Goal: Find specific page/section: Find specific page/section

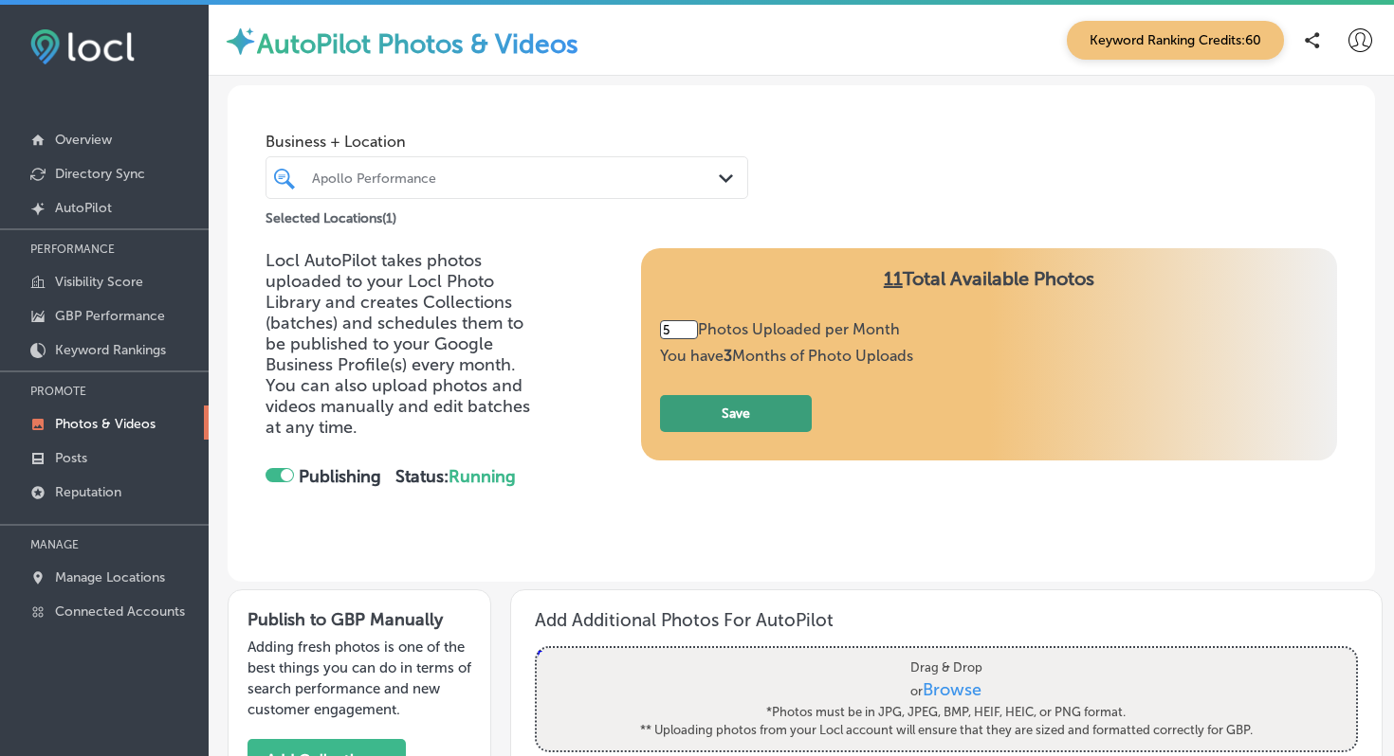
click at [764, 410] on button "Save" at bounding box center [736, 413] width 152 height 37
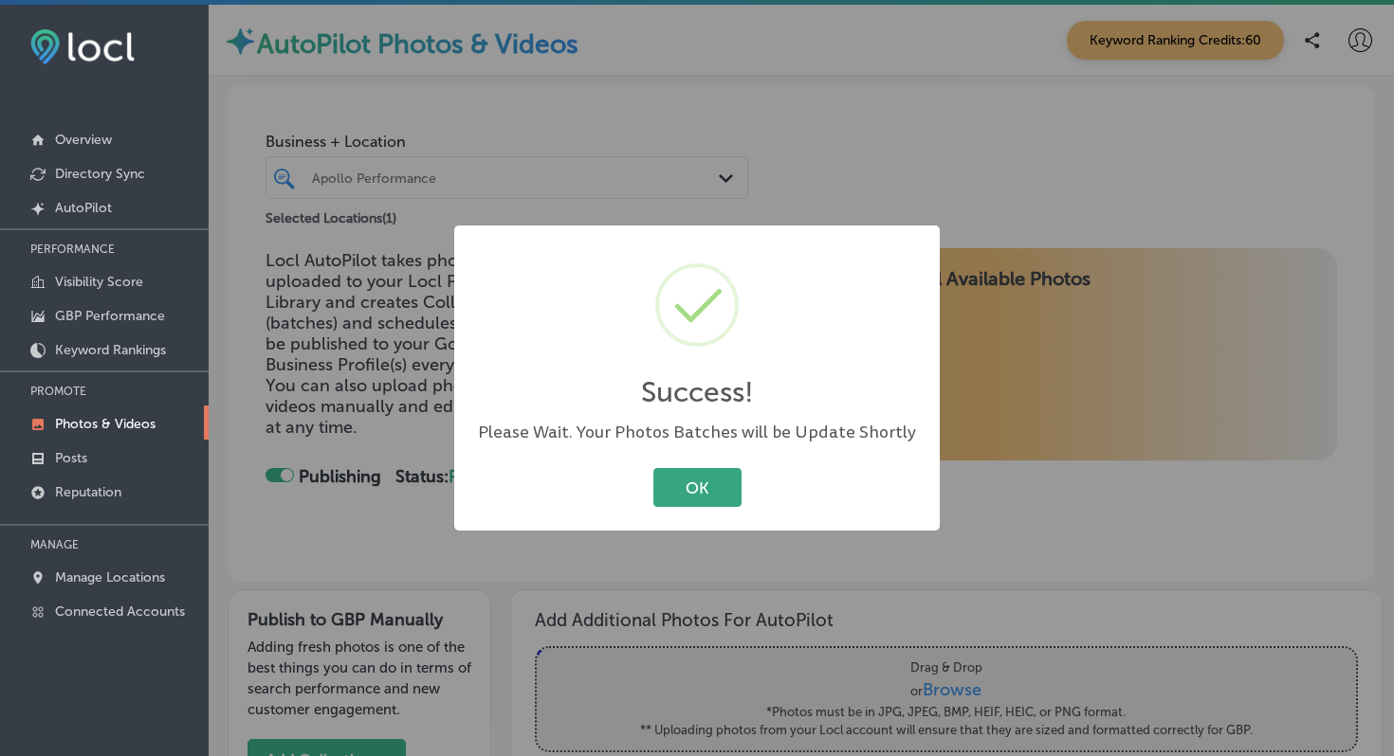
click at [709, 482] on button "OK" at bounding box center [697, 487] width 88 height 39
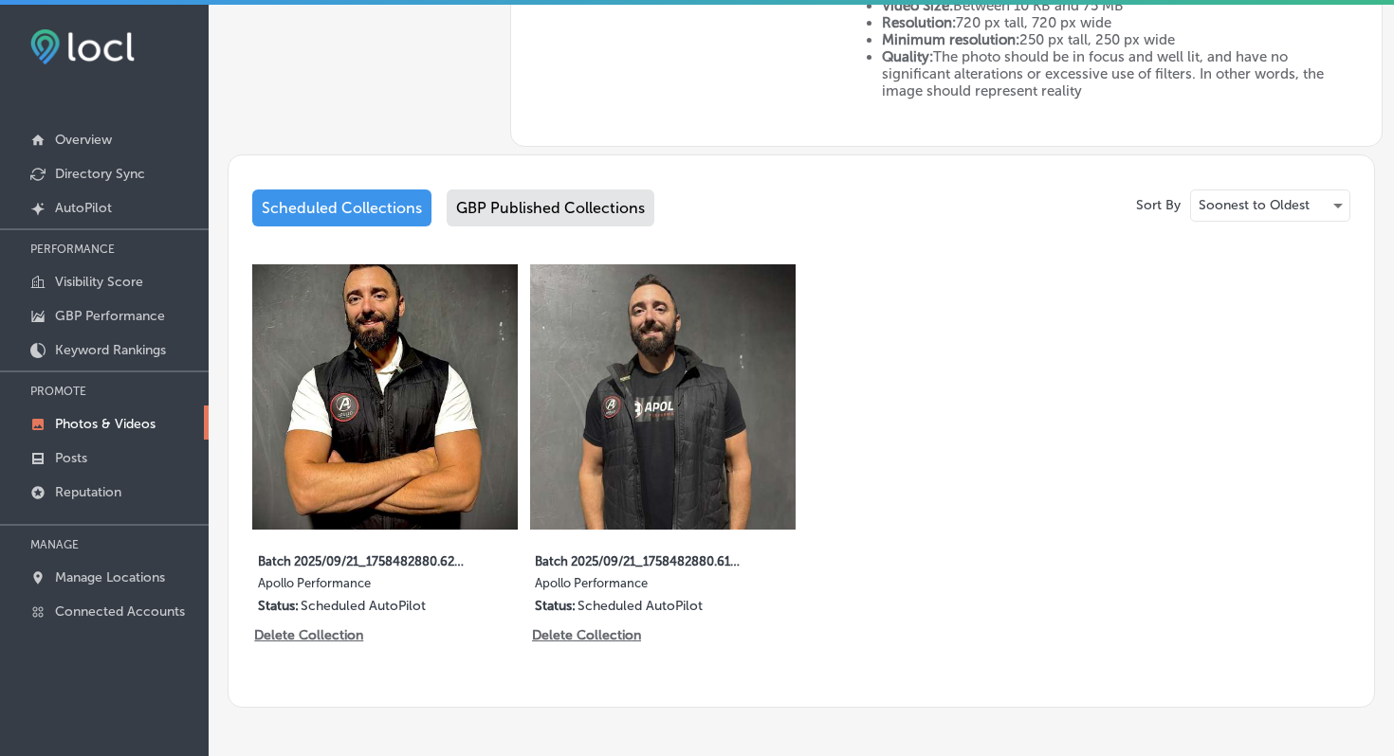
scroll to position [883, 0]
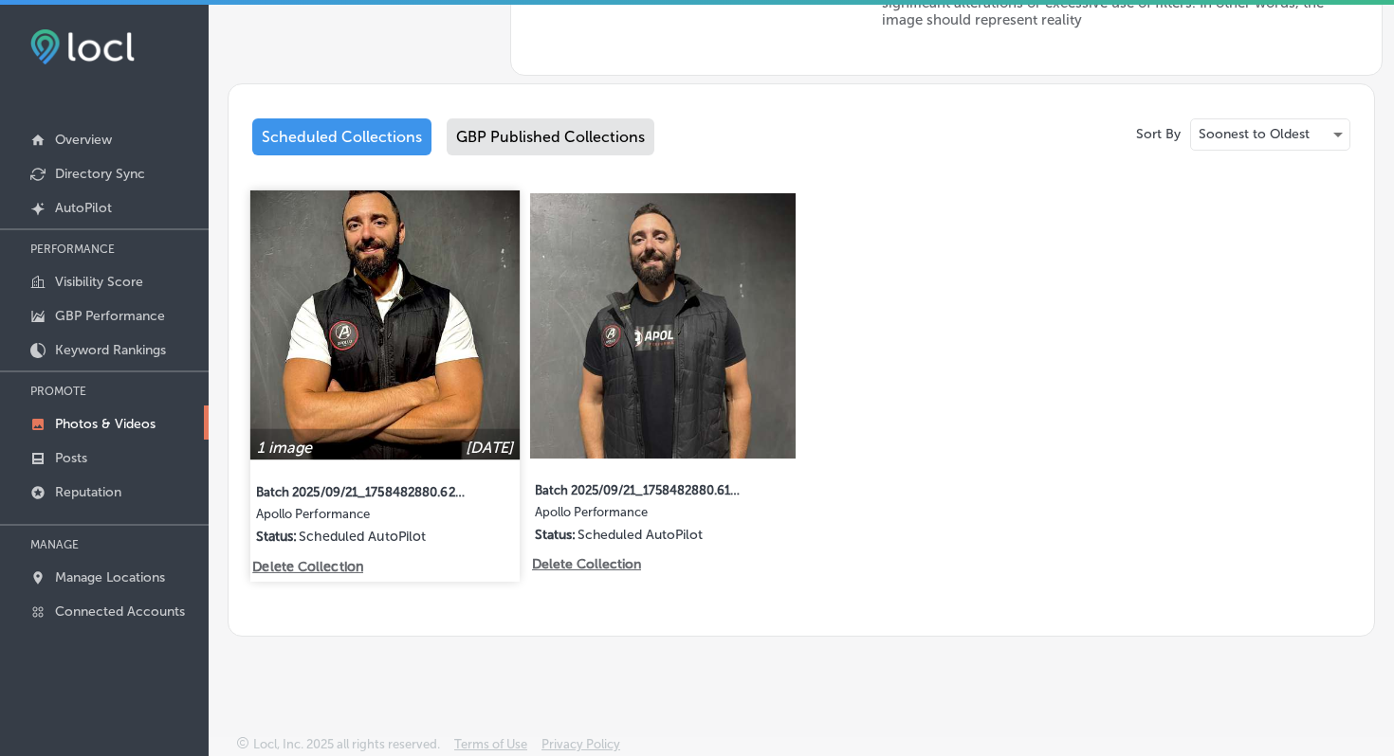
click at [403, 321] on img at bounding box center [384, 325] width 269 height 269
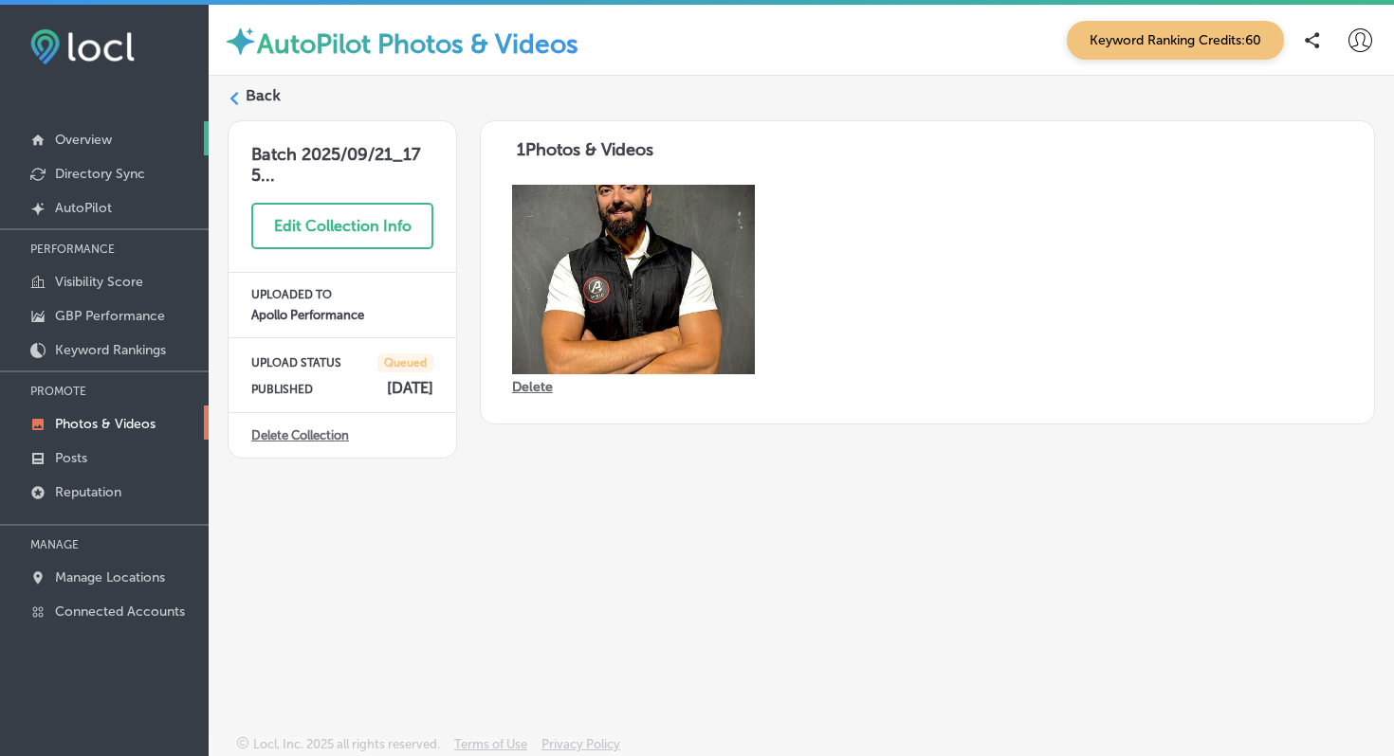
click at [101, 128] on link "Overview" at bounding box center [104, 138] width 209 height 34
